Goal: Information Seeking & Learning: Find specific fact

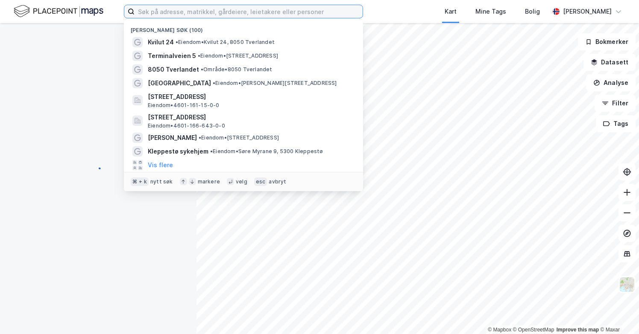
click at [155, 10] on input at bounding box center [248, 11] width 228 height 13
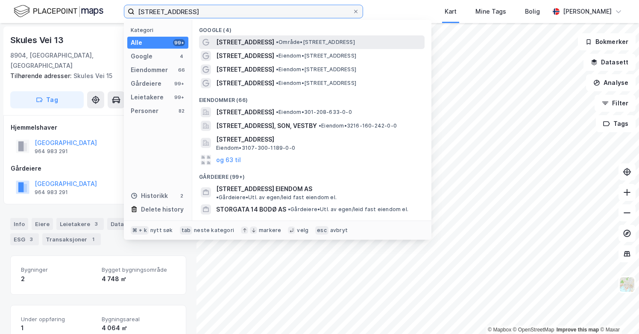
type input "[STREET_ADDRESS]"
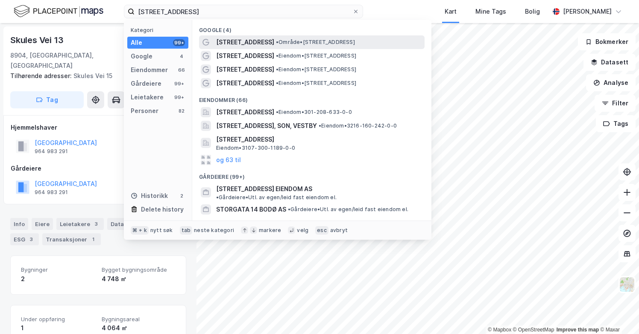
click at [258, 47] on div "[STREET_ADDRESS] • Område • [STREET_ADDRESS]" at bounding box center [311, 42] width 225 height 14
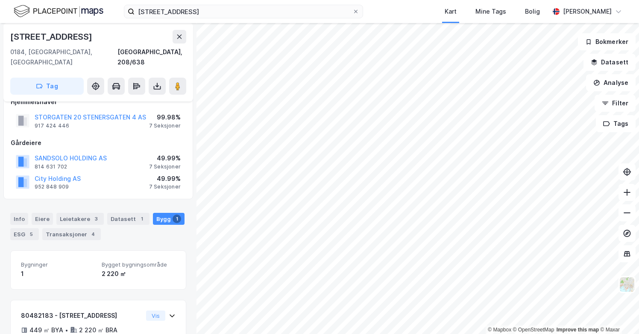
scroll to position [15, 0]
click at [0, 0] on button "City Holding AS" at bounding box center [0, 0] width 0 height 0
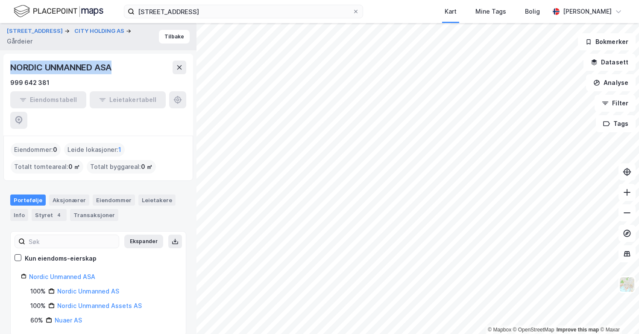
drag, startPoint x: 117, startPoint y: 66, endPoint x: 7, endPoint y: 66, distance: 109.7
click at [7, 66] on div "NORDIC UNMANNED ASA 999 642 381 Eiendomstabell Leietakertabell" at bounding box center [98, 95] width 190 height 82
copy div "NORDIC UNMANNED ASA"
